Goal: Task Accomplishment & Management: Use online tool/utility

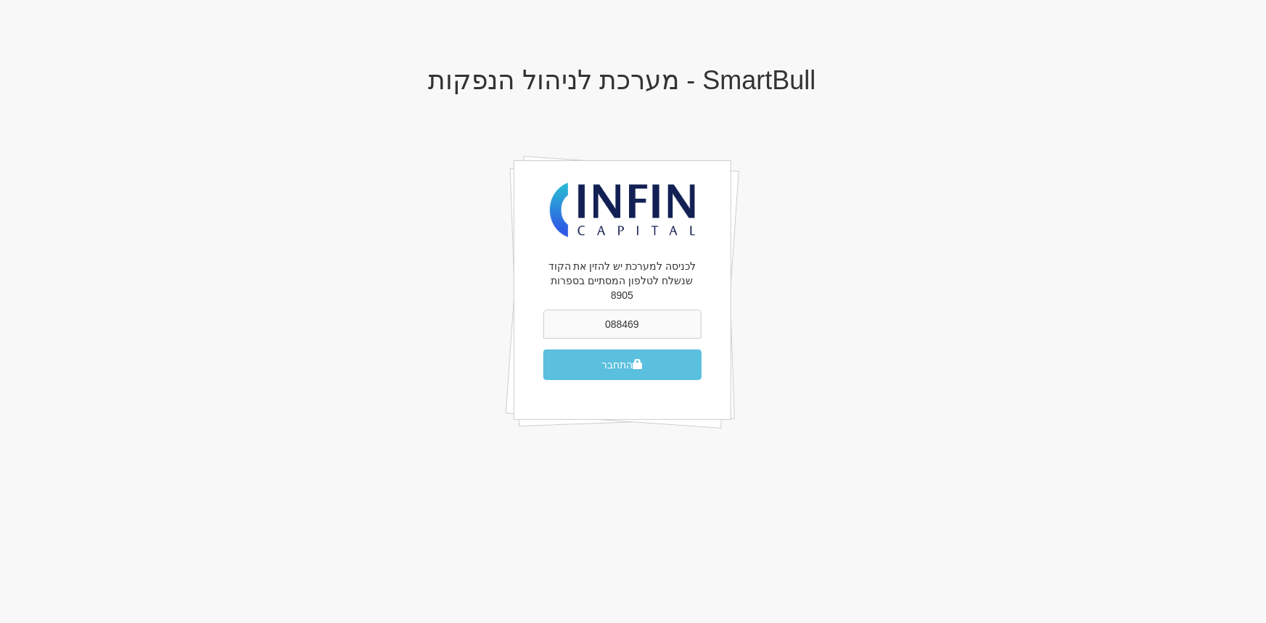
type input "088469"
click at [543, 350] on button "התחבר" at bounding box center [622, 365] width 158 height 30
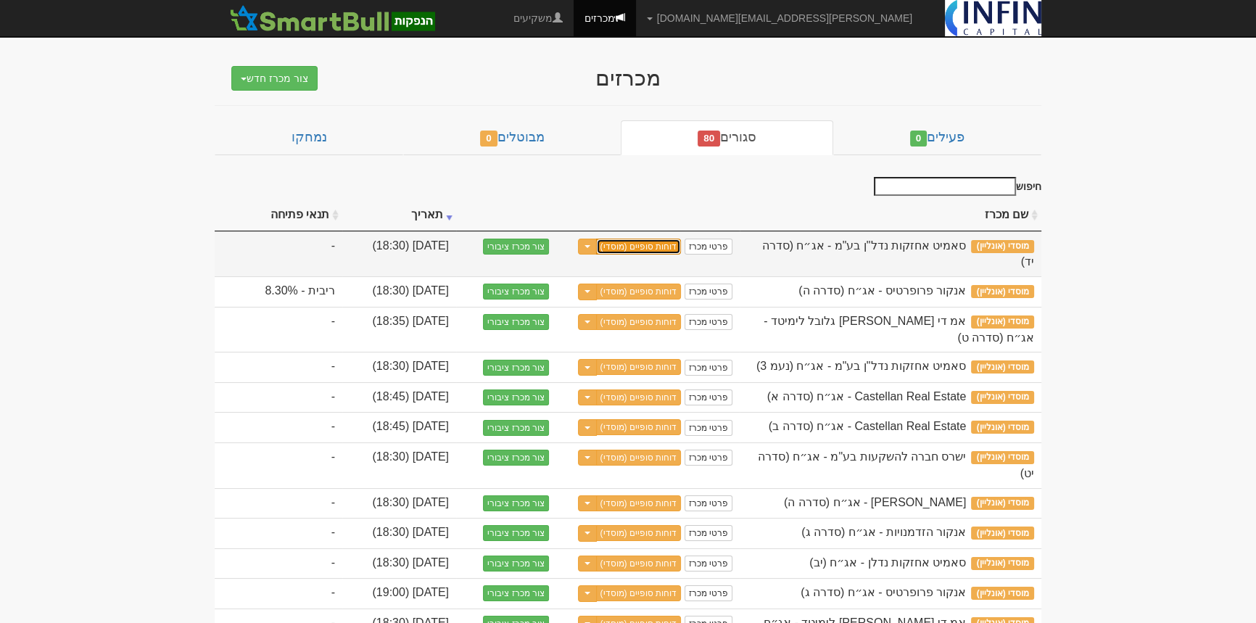
click at [633, 239] on link "דוחות סופיים (מוסדי)" at bounding box center [639, 247] width 86 height 16
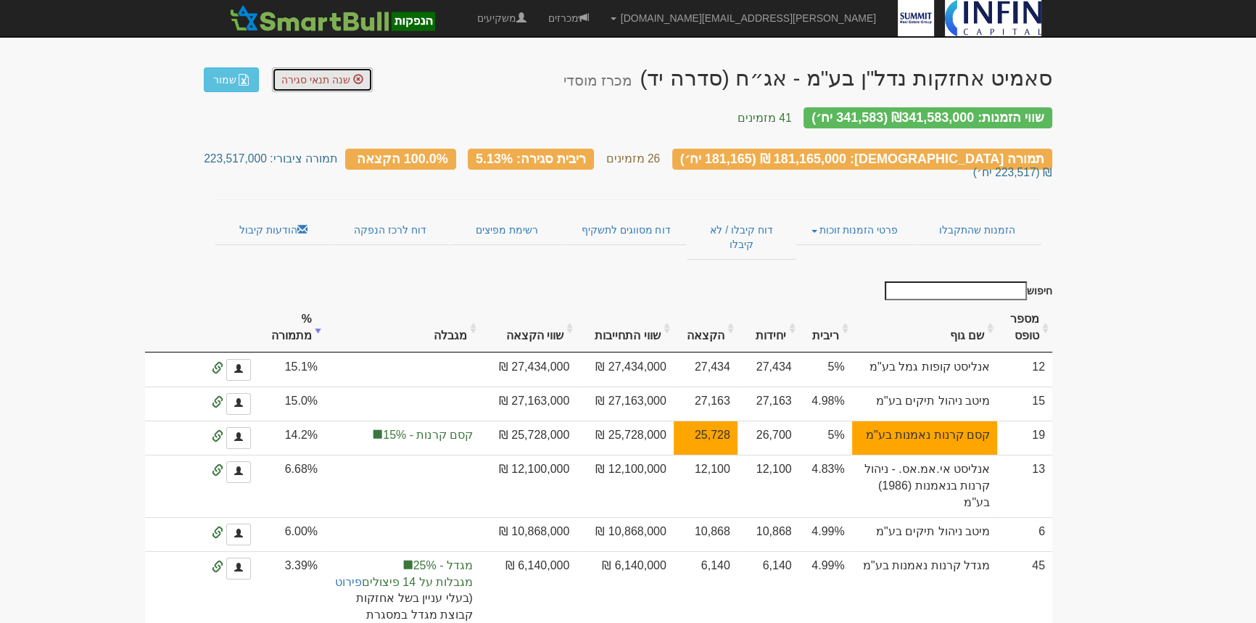
click at [308, 87] on link "שנה תנאי סגירה" at bounding box center [322, 79] width 101 height 25
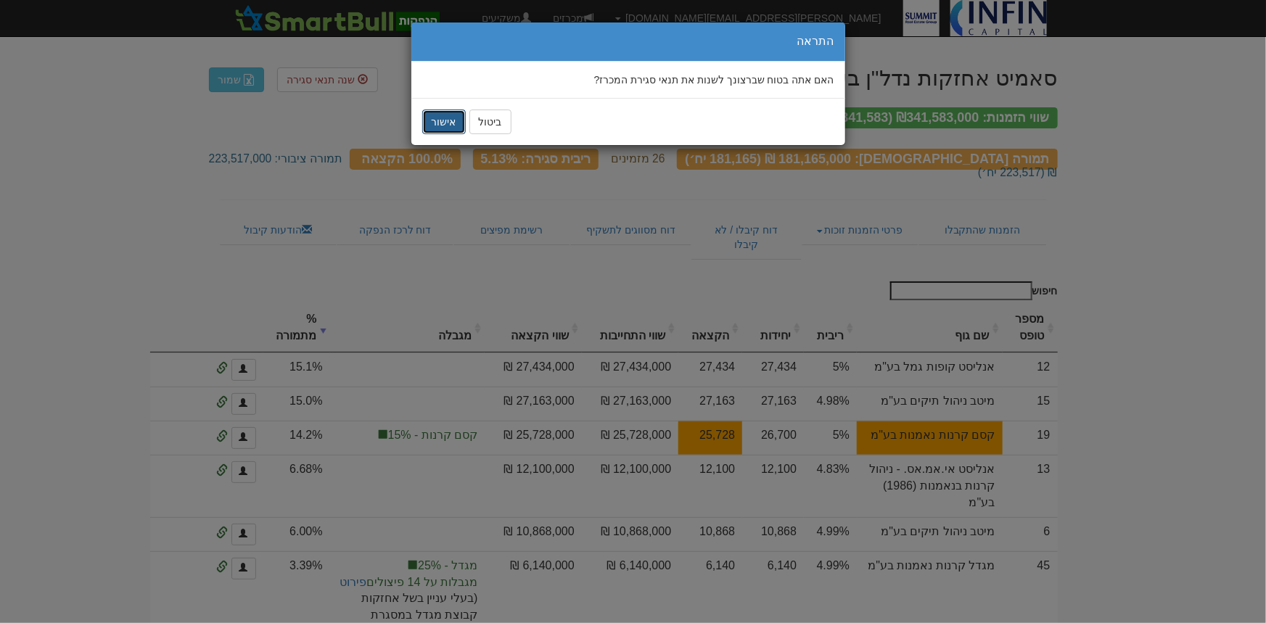
click at [453, 122] on button "אישור" at bounding box center [444, 122] width 44 height 25
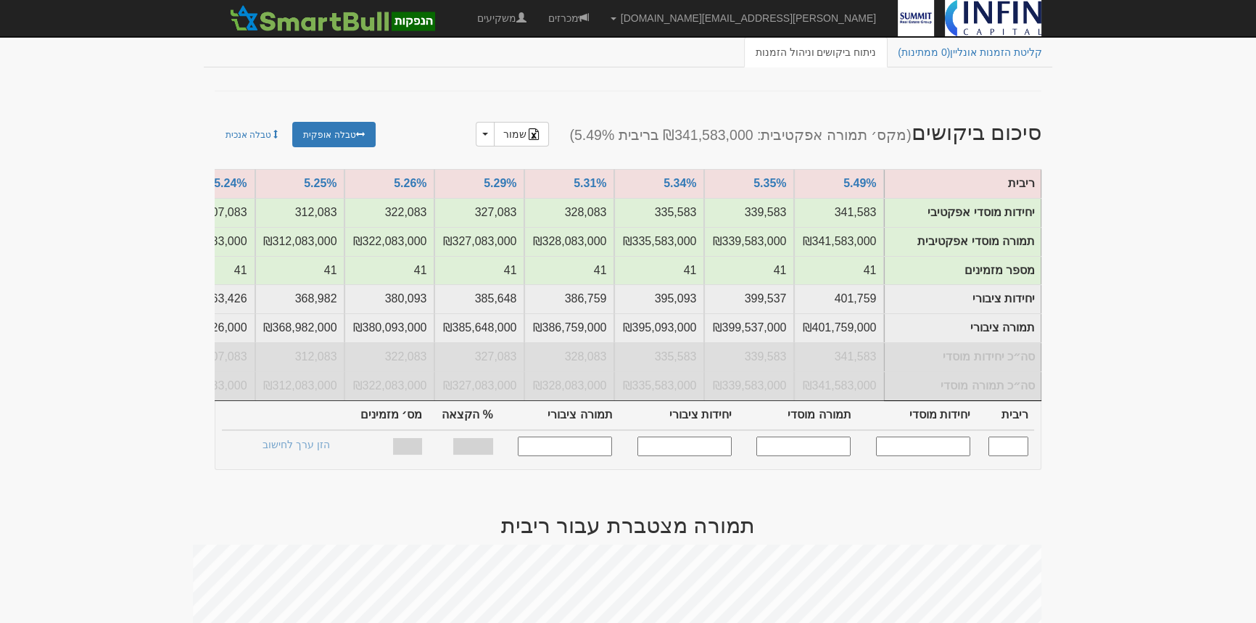
scroll to position [65, 0]
click at [999, 456] on input "text" at bounding box center [1009, 447] width 40 height 20
type input "5.100"
type input "162,342"
type input "162,342,000"
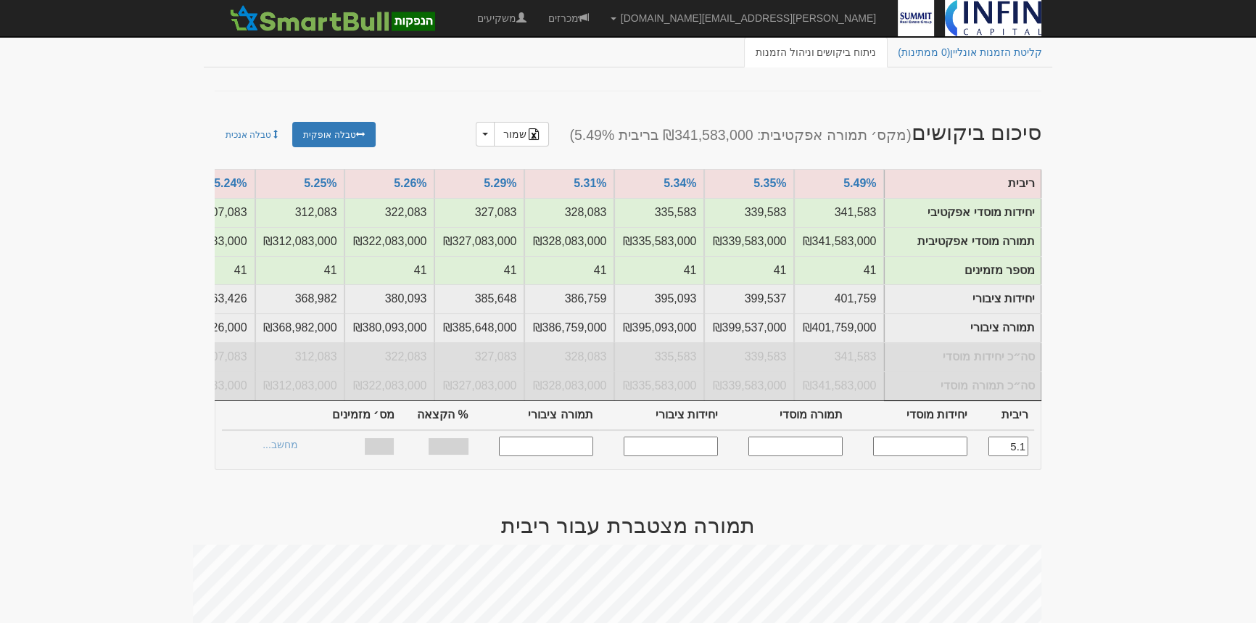
type input "202,603"
type input "202,603,000"
type input "100%"
type input "22"
type input "5.100"
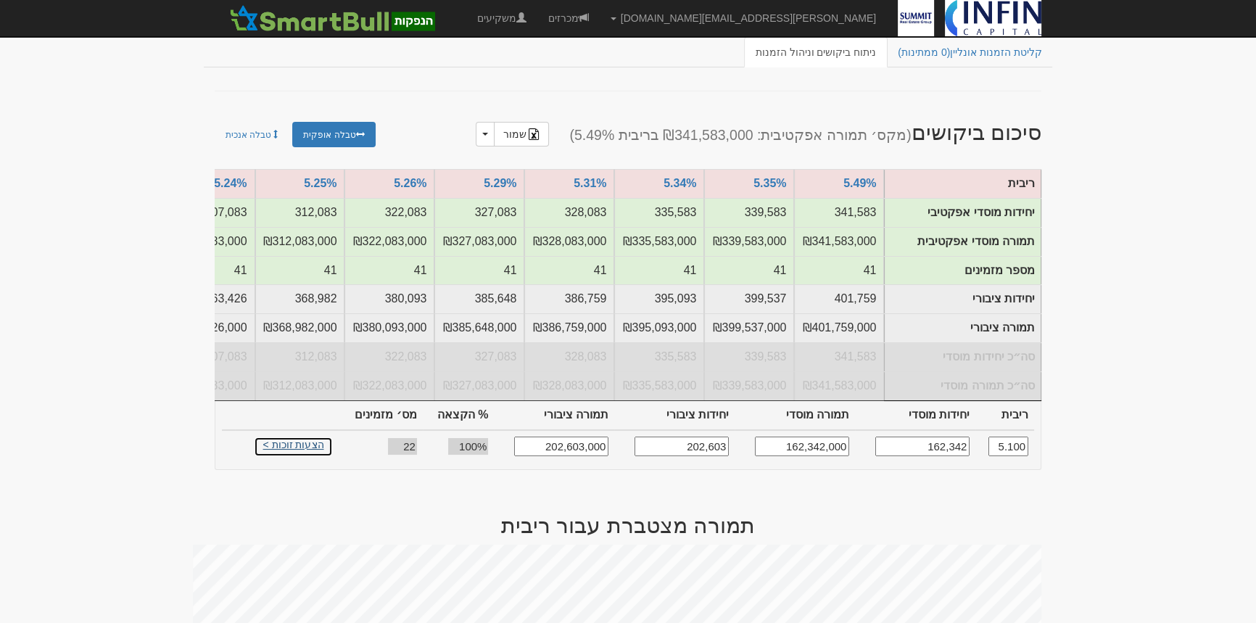
click at [283, 457] on link "הצעות זוכות >" at bounding box center [294, 447] width 80 height 20
